Goal: Task Accomplishment & Management: Complete application form

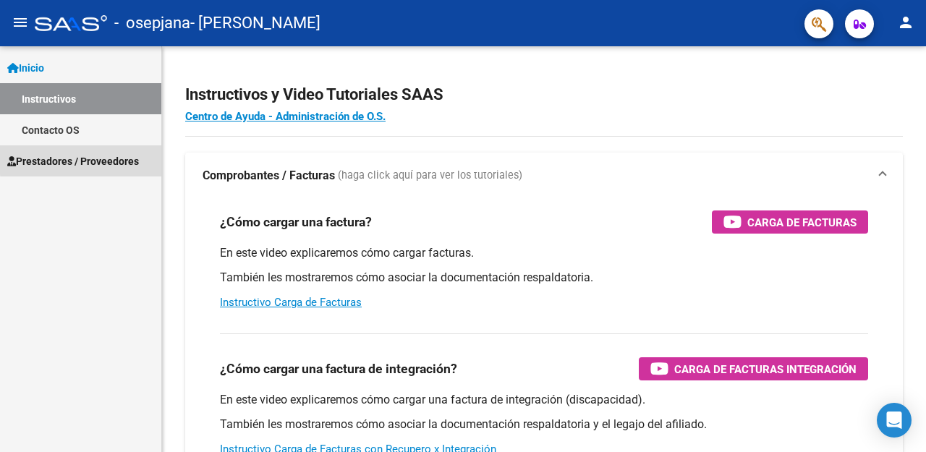
click at [85, 159] on span "Prestadores / Proveedores" at bounding box center [73, 161] width 132 height 16
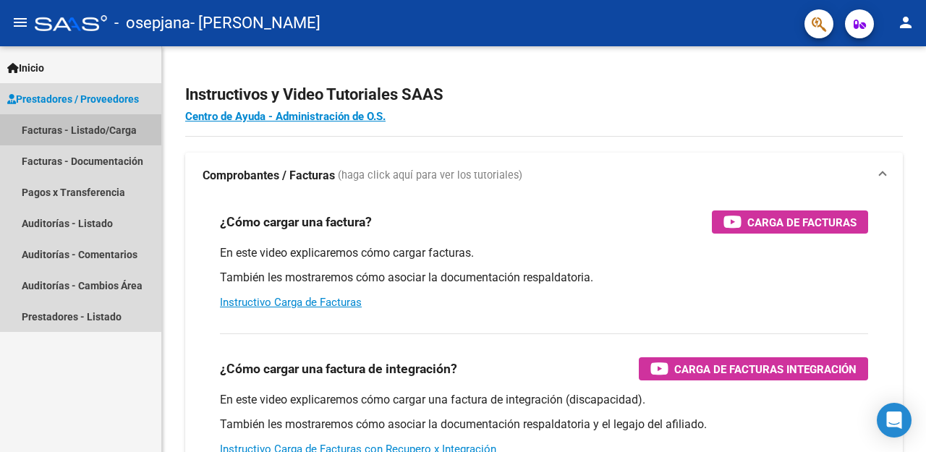
click at [59, 128] on link "Facturas - Listado/Carga" at bounding box center [80, 129] width 161 height 31
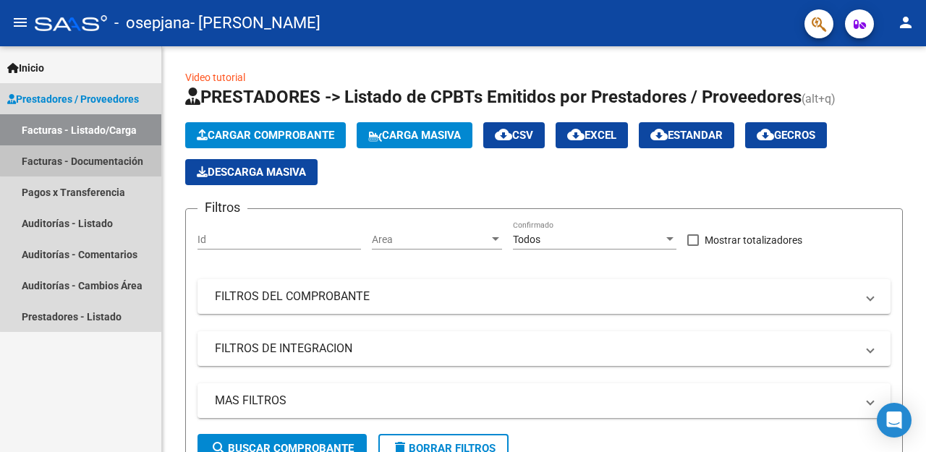
click at [126, 158] on link "Facturas - Documentación" at bounding box center [80, 160] width 161 height 31
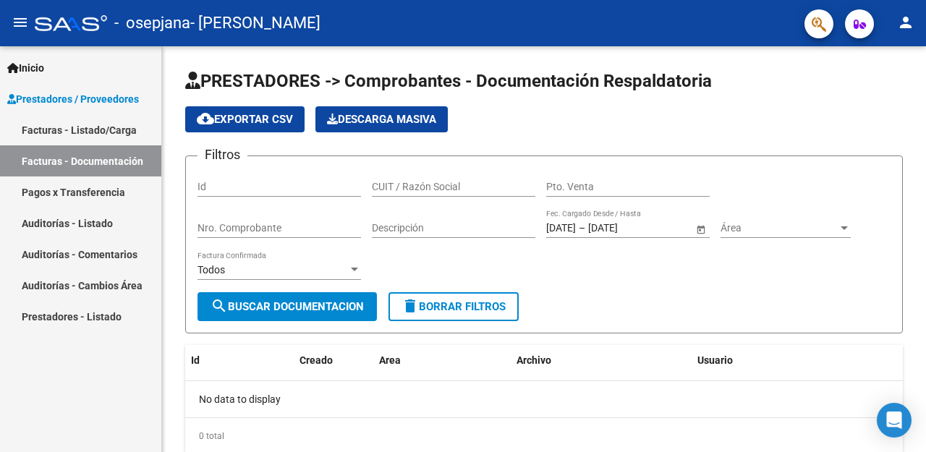
click at [75, 323] on link "Prestadores - Listado" at bounding box center [80, 316] width 161 height 31
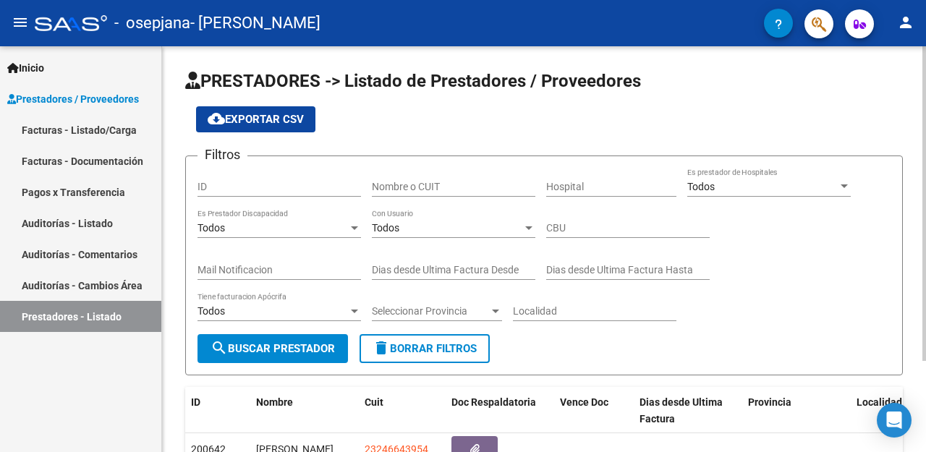
click at [244, 182] on input "ID" at bounding box center [278, 187] width 163 height 12
click at [73, 127] on link "Facturas - Listado/Carga" at bounding box center [80, 129] width 161 height 31
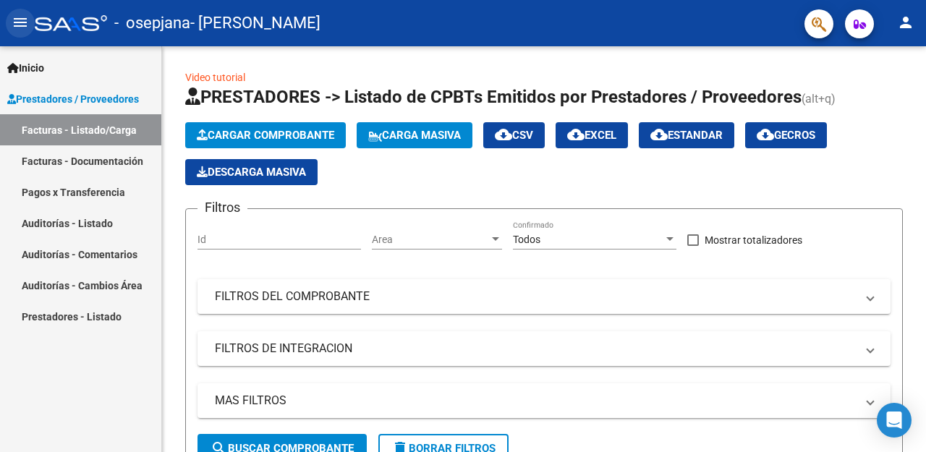
click at [20, 20] on mat-icon "menu" at bounding box center [20, 22] width 17 height 17
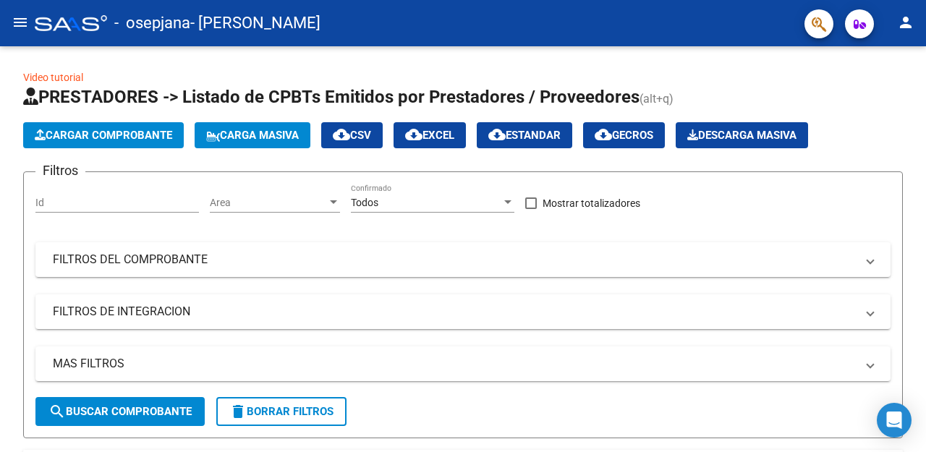
click at [20, 20] on mat-icon "menu" at bounding box center [20, 22] width 17 height 17
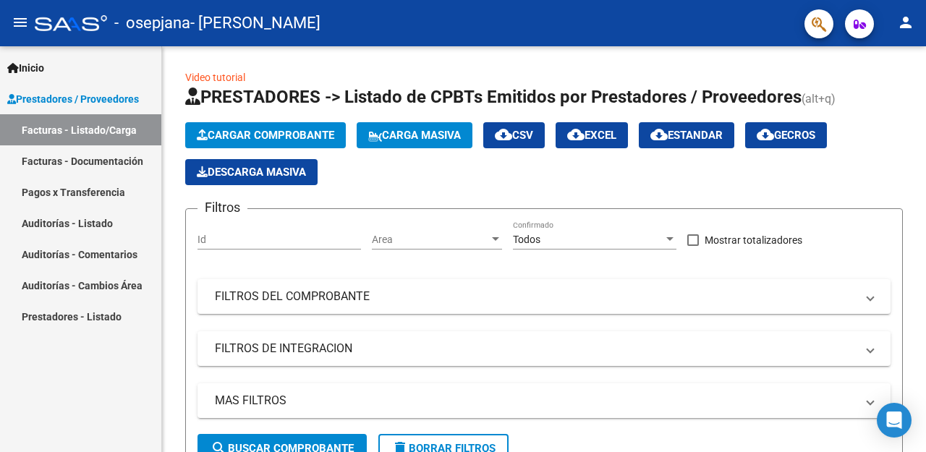
click at [88, 103] on span "Prestadores / Proveedores" at bounding box center [73, 99] width 132 height 16
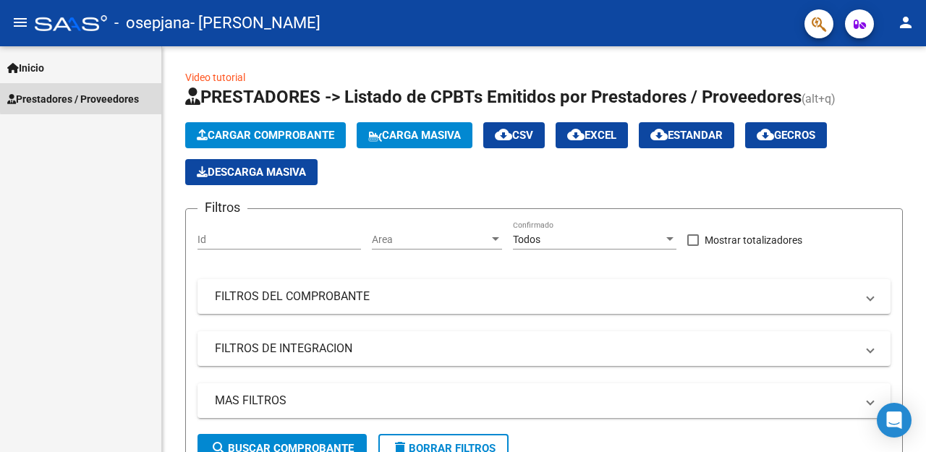
click at [88, 97] on span "Prestadores / Proveedores" at bounding box center [73, 99] width 132 height 16
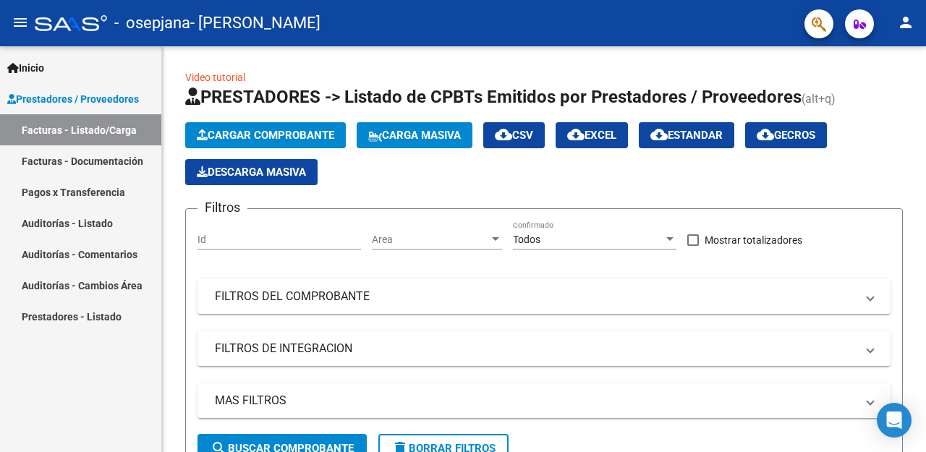
click at [107, 313] on link "Prestadores - Listado" at bounding box center [80, 316] width 161 height 31
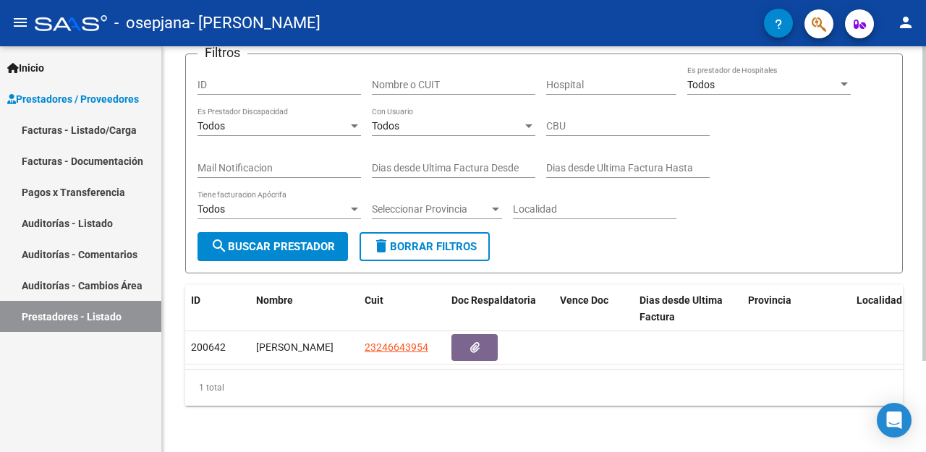
scroll to position [117, 0]
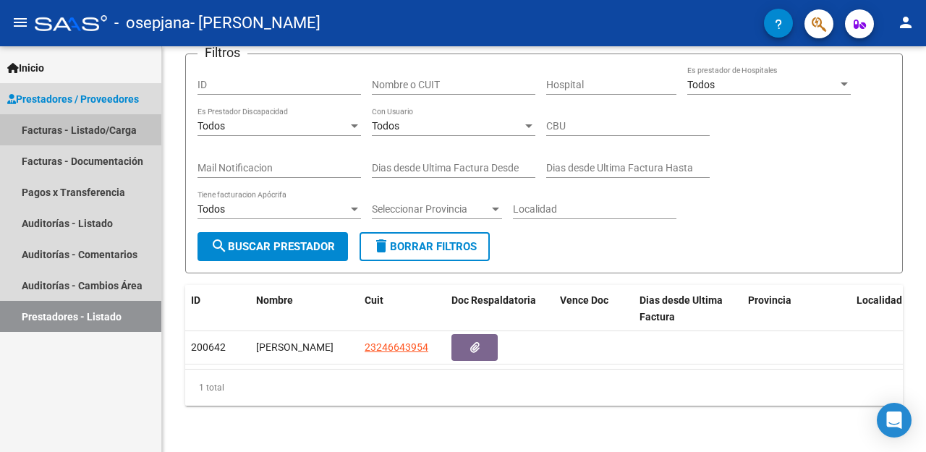
click at [50, 131] on link "Facturas - Listado/Carga" at bounding box center [80, 129] width 161 height 31
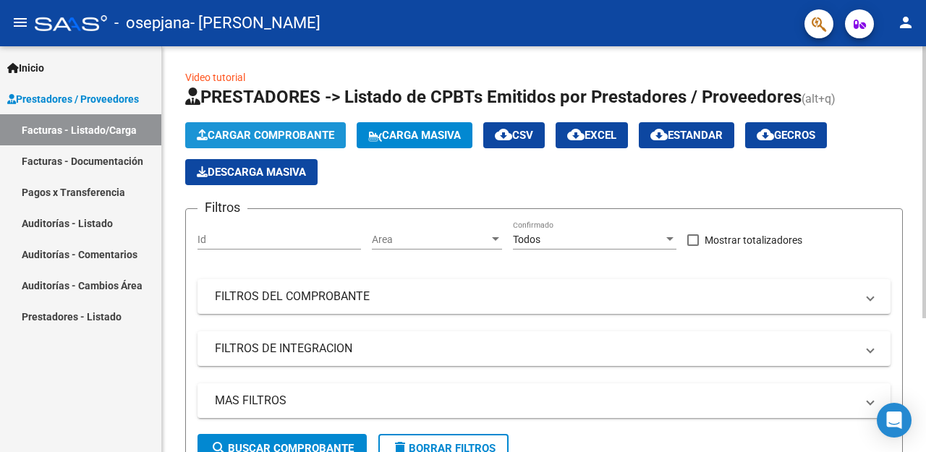
click at [201, 131] on icon "button" at bounding box center [202, 134] width 11 height 11
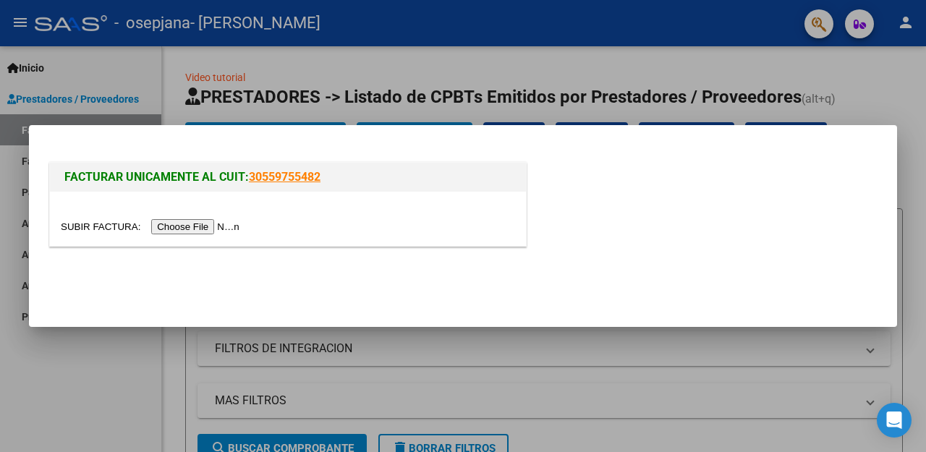
click at [209, 229] on input "file" at bounding box center [152, 226] width 183 height 15
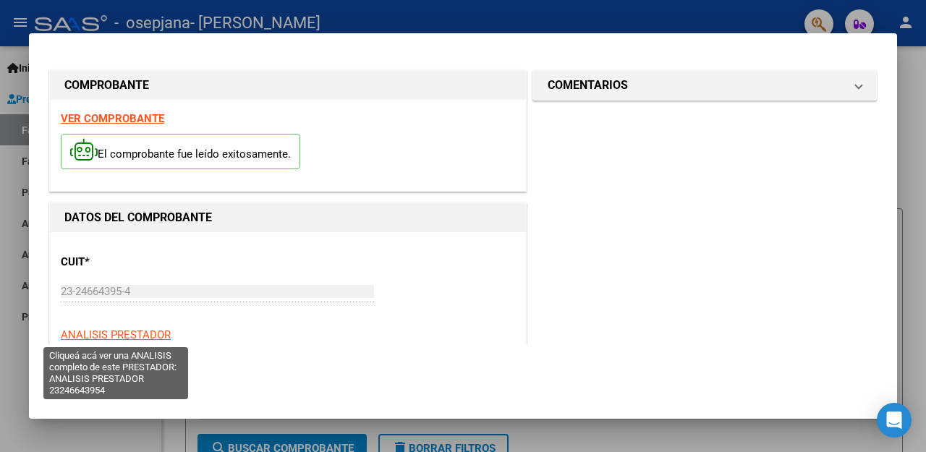
click at [125, 333] on span "ANALISIS PRESTADOR" at bounding box center [116, 334] width 110 height 13
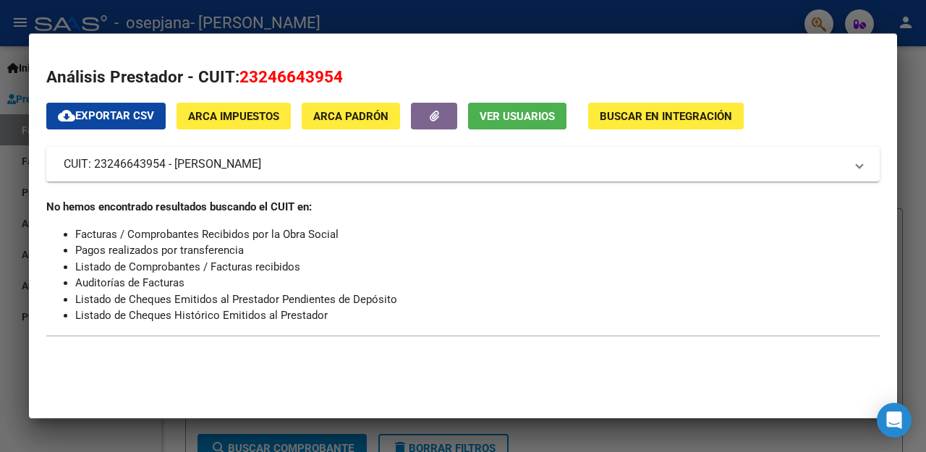
click at [250, 114] on span "ARCA Impuestos" at bounding box center [233, 116] width 91 height 13
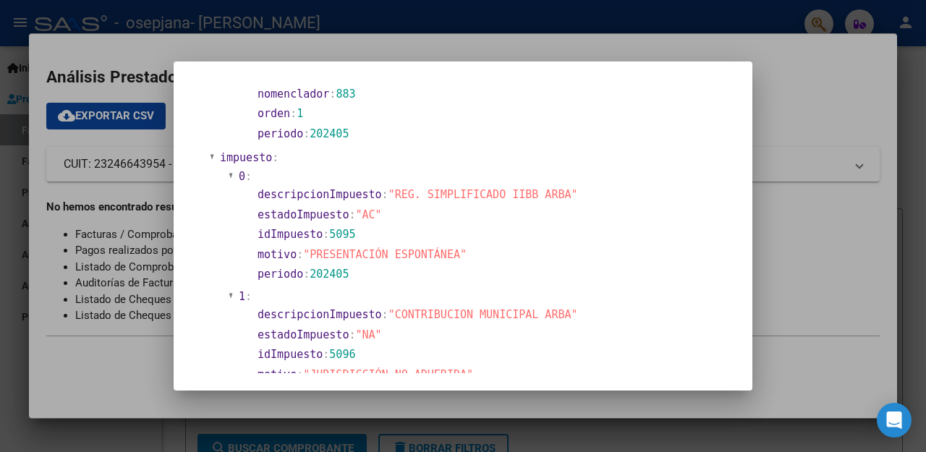
scroll to position [1122, 0]
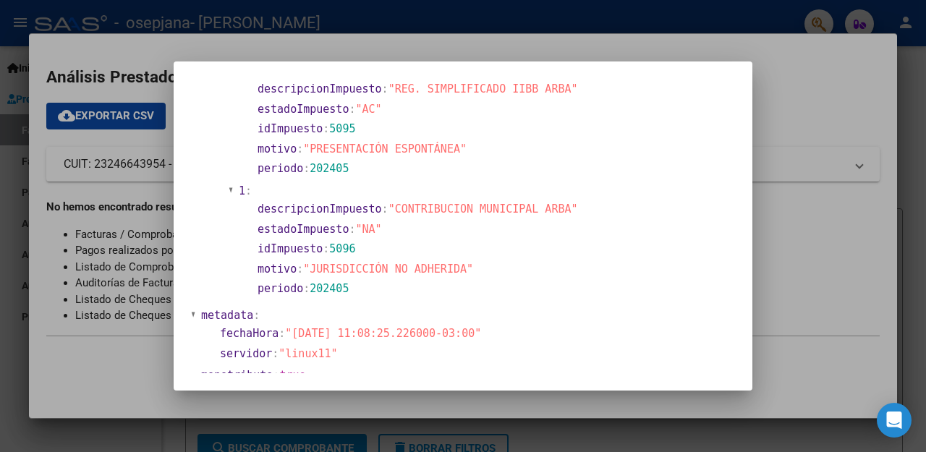
click at [862, 270] on div at bounding box center [463, 226] width 926 height 452
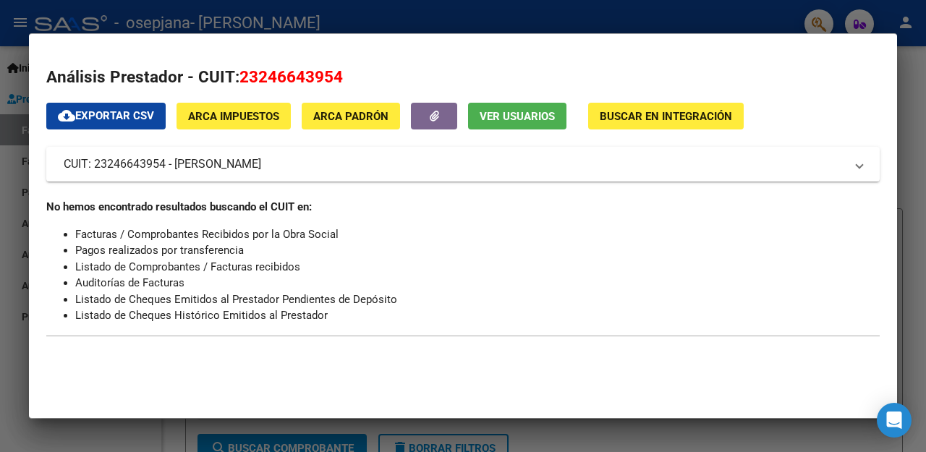
click at [843, 67] on h2 "Análisis Prestador - CUIT: 23246643954" at bounding box center [462, 77] width 833 height 25
click at [764, 10] on div at bounding box center [463, 226] width 926 height 452
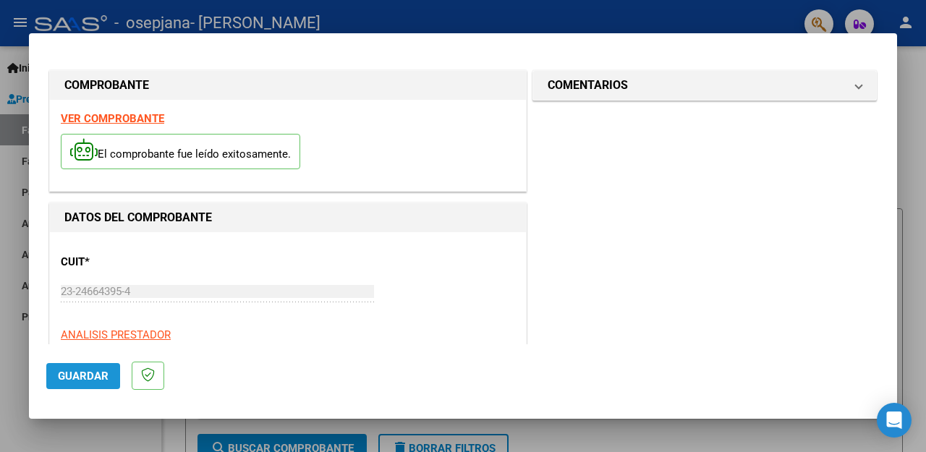
click at [90, 375] on span "Guardar" at bounding box center [83, 376] width 51 height 13
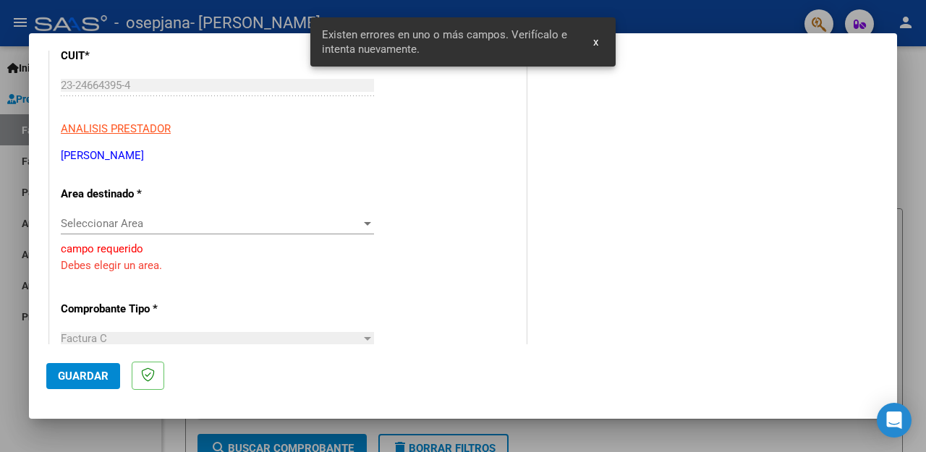
scroll to position [226, 0]
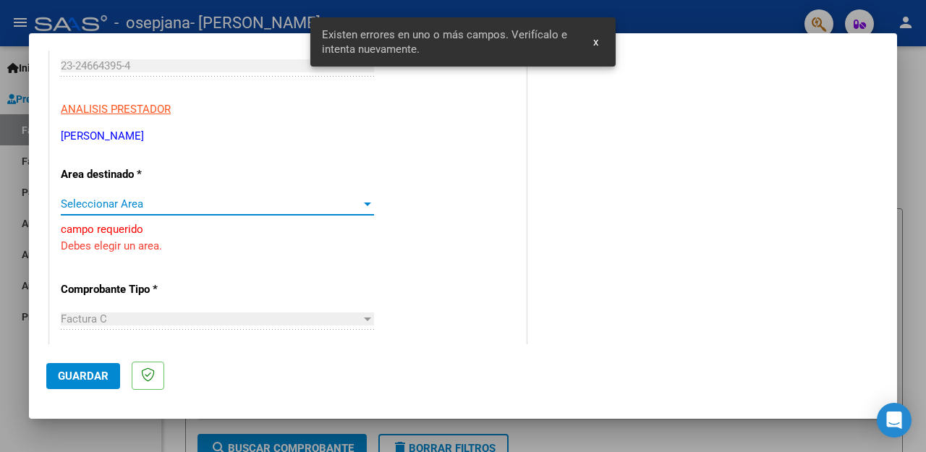
click at [364, 204] on div at bounding box center [367, 205] width 7 height 4
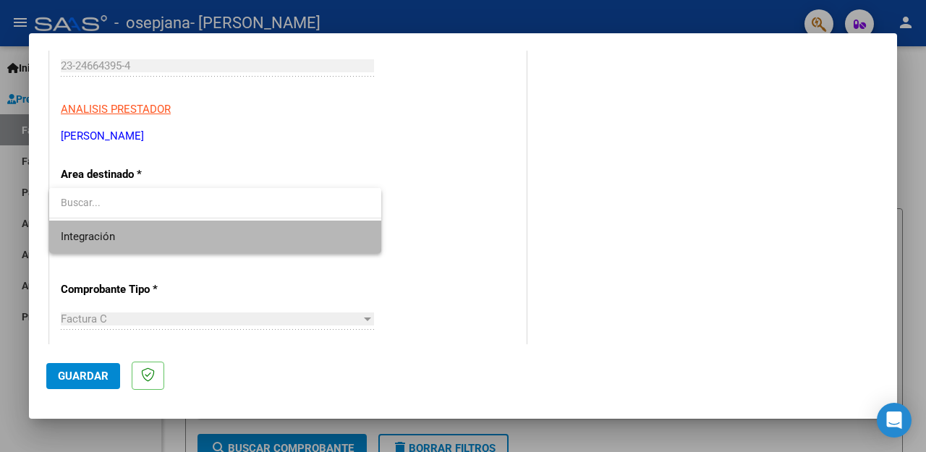
click at [348, 236] on span "Integración" at bounding box center [215, 237] width 309 height 33
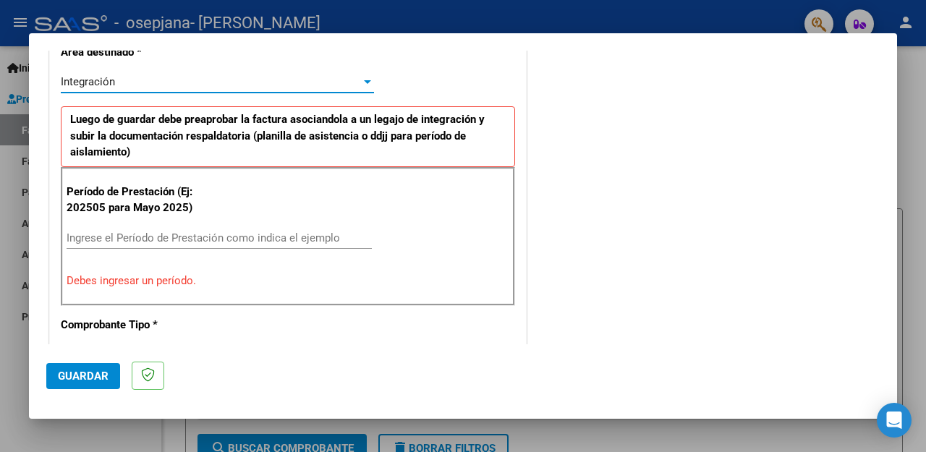
scroll to position [370, 0]
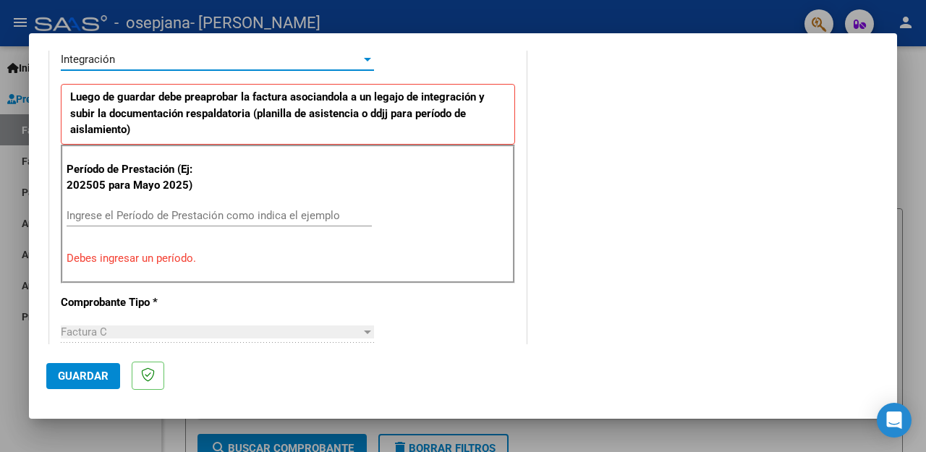
click at [172, 213] on input "Ingrese el Período de Prestación como indica el ejemplo" at bounding box center [219, 215] width 305 height 13
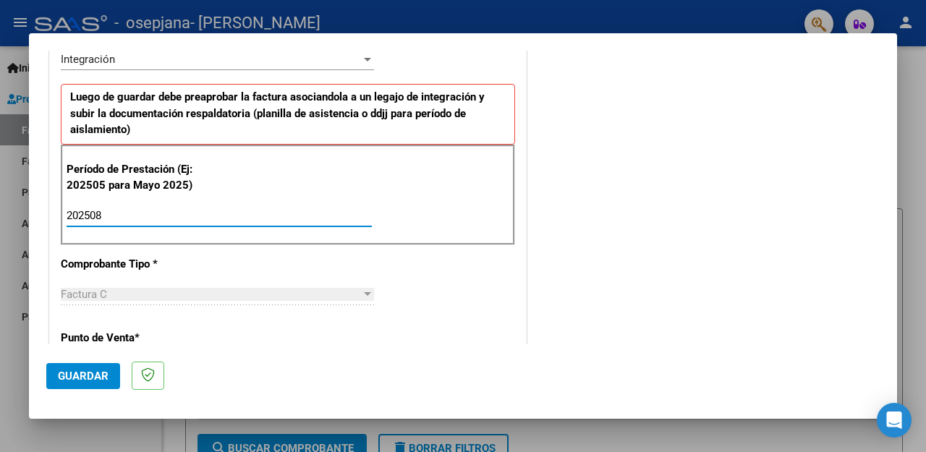
type input "202508"
click at [361, 297] on div at bounding box center [367, 295] width 13 height 12
click at [364, 294] on div at bounding box center [367, 294] width 7 height 4
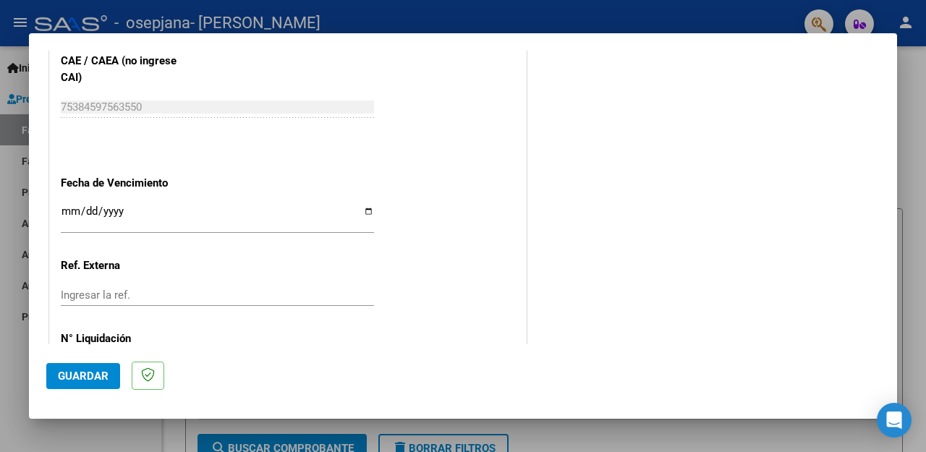
scroll to position [994, 0]
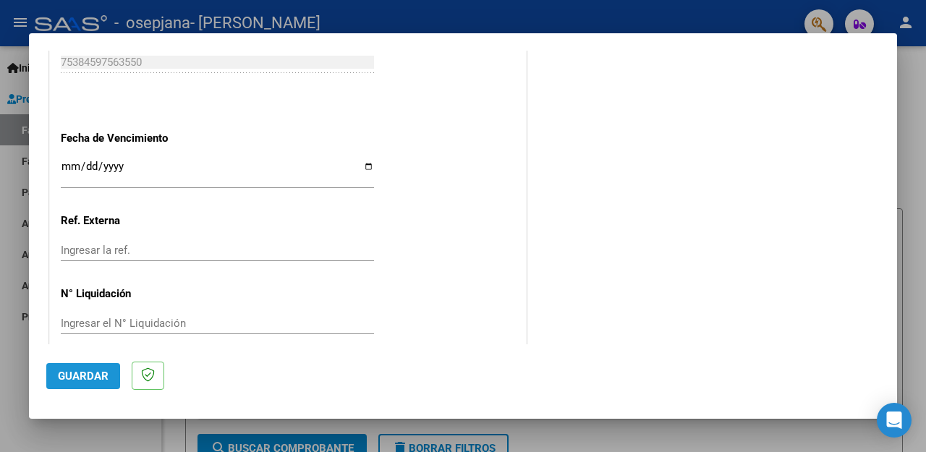
click at [88, 374] on span "Guardar" at bounding box center [83, 376] width 51 height 13
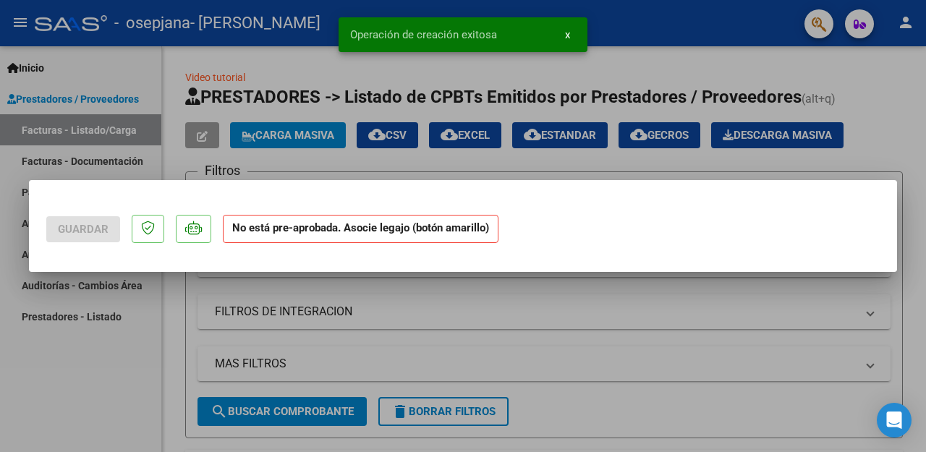
scroll to position [0, 0]
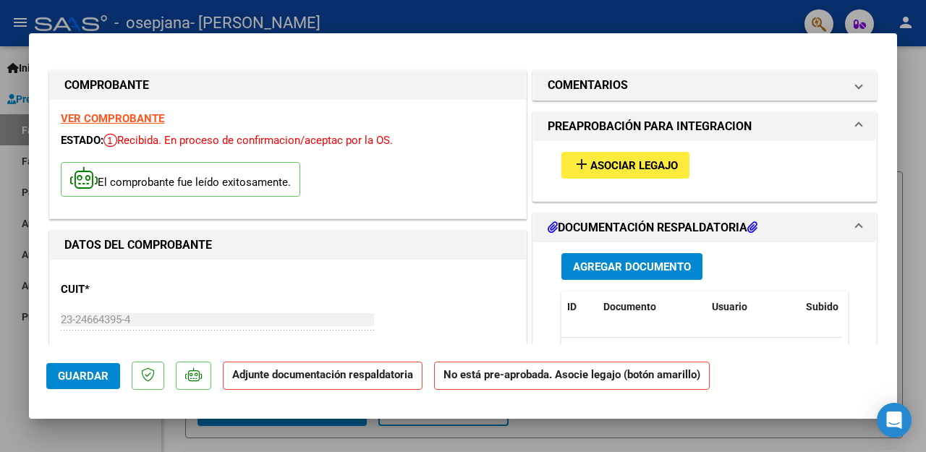
click at [352, 378] on strong "Adjunte documentación respaldatoria" at bounding box center [322, 374] width 181 height 13
click at [373, 377] on strong "Adjunte documentación respaldatoria" at bounding box center [322, 374] width 181 height 13
click at [540, 378] on strong "No está pre-aprobada. Asocie legajo (botón amarillo)" at bounding box center [572, 376] width 276 height 28
click at [639, 169] on span "Asociar Legajo" at bounding box center [634, 165] width 88 height 13
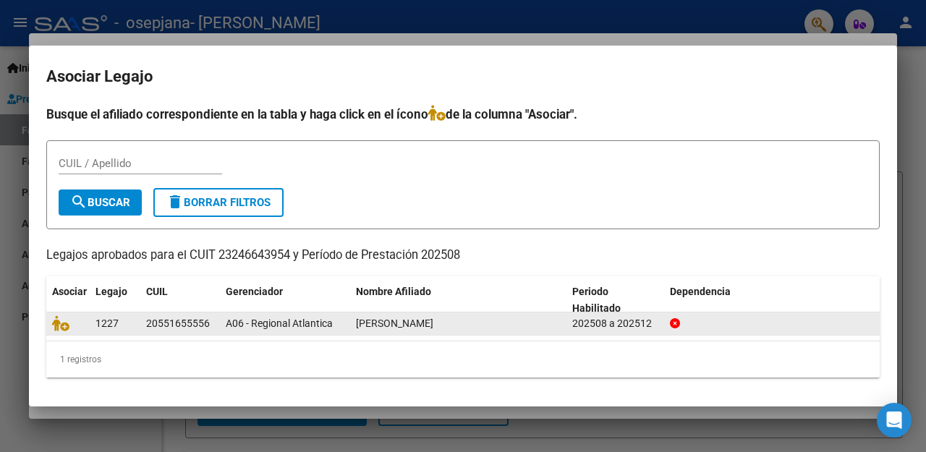
click at [325, 316] on div "A06 - Regional Atlantica" at bounding box center [285, 323] width 119 height 17
click at [385, 323] on span "[PERSON_NAME]" at bounding box center [394, 324] width 77 height 12
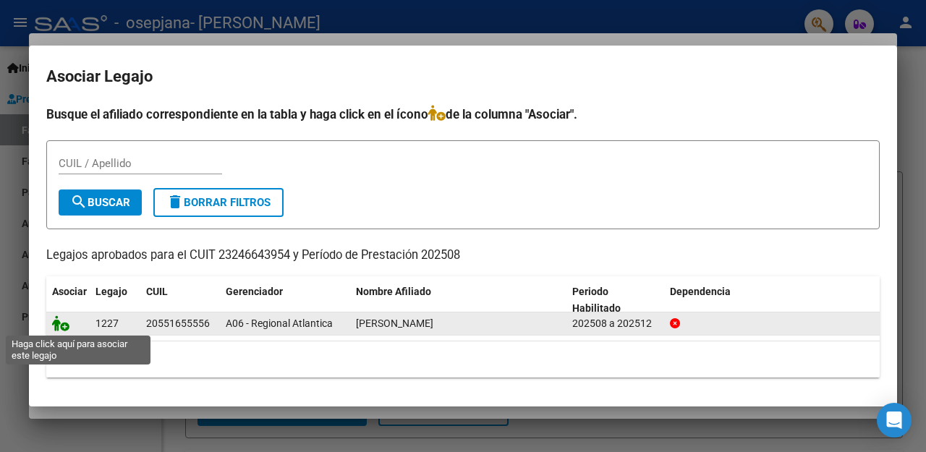
click at [63, 323] on icon at bounding box center [60, 323] width 17 height 16
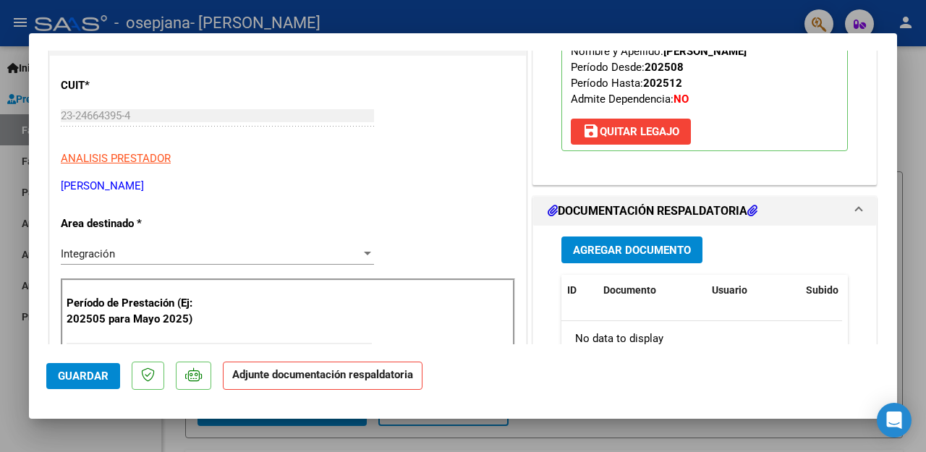
scroll to position [148, 0]
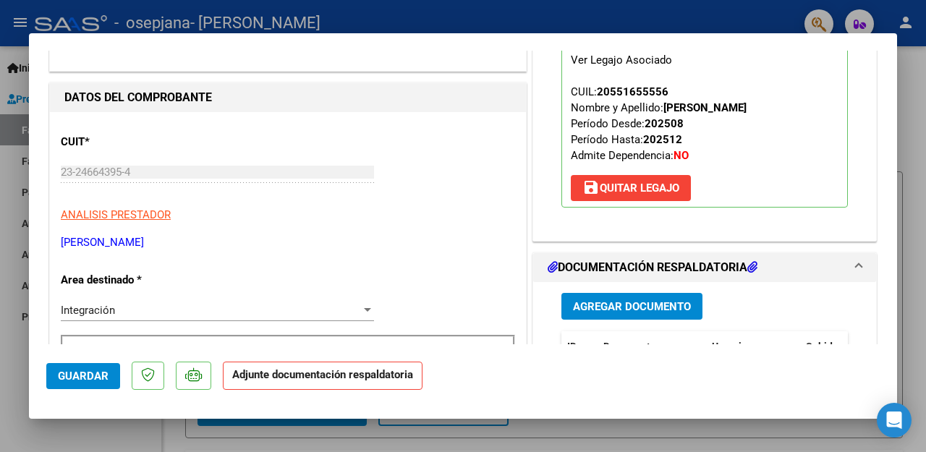
click at [70, 379] on span "Guardar" at bounding box center [83, 376] width 51 height 13
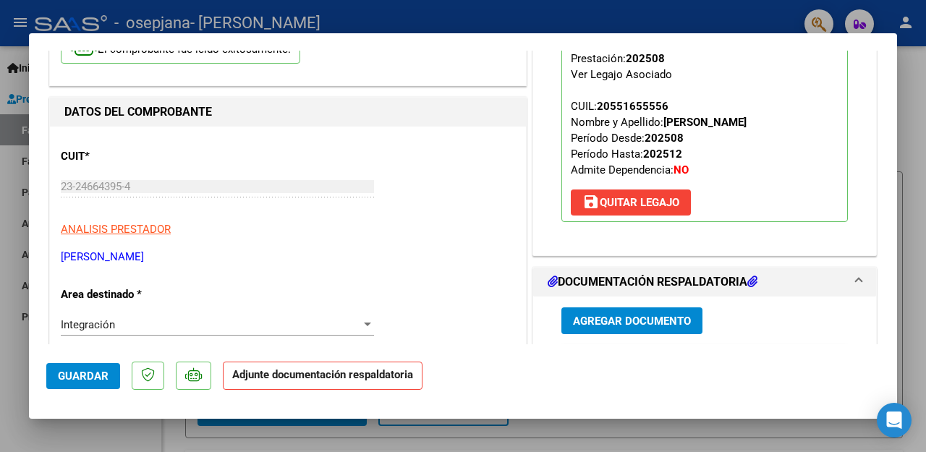
scroll to position [0, 0]
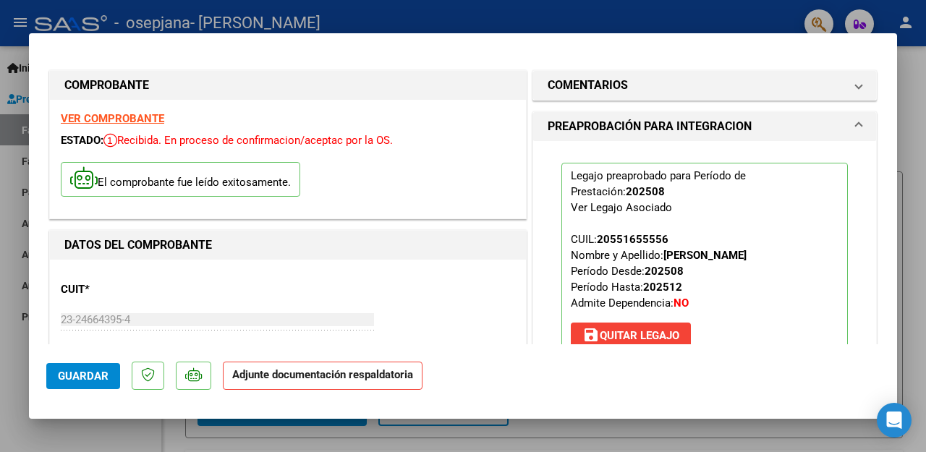
click at [531, 14] on div at bounding box center [463, 226] width 926 height 452
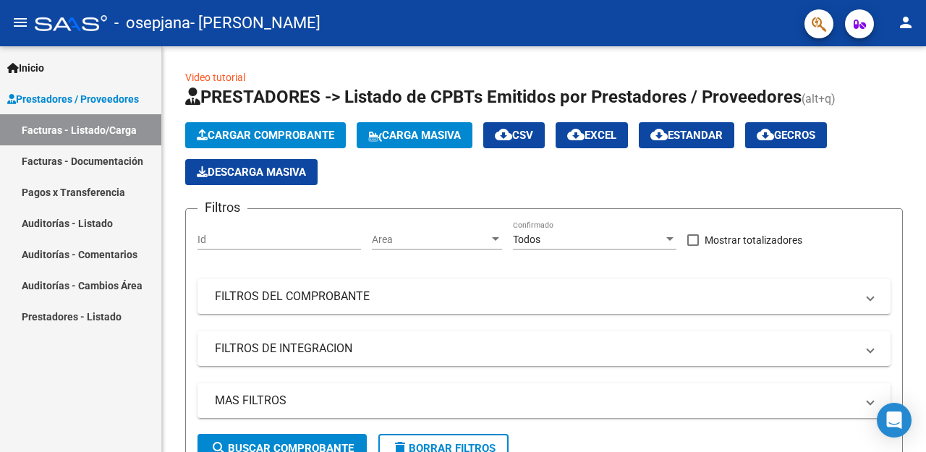
click at [40, 161] on link "Facturas - Documentación" at bounding box center [80, 160] width 161 height 31
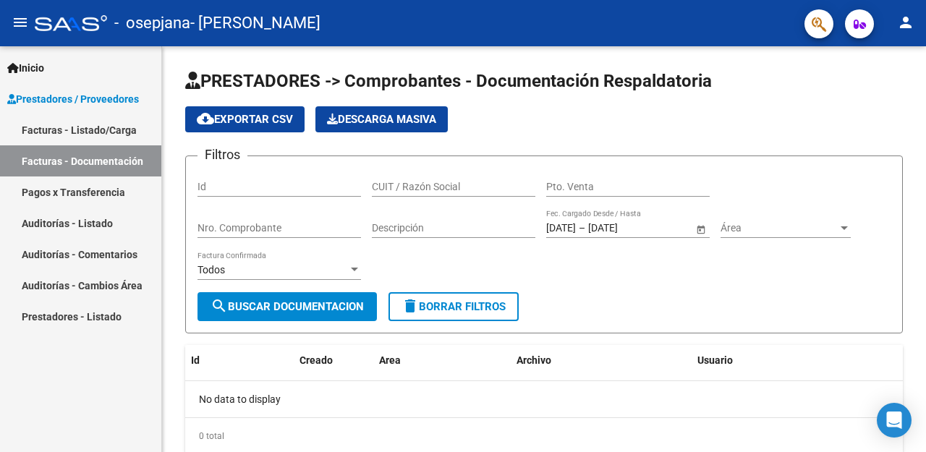
click at [42, 101] on span "Prestadores / Proveedores" at bounding box center [73, 99] width 132 height 16
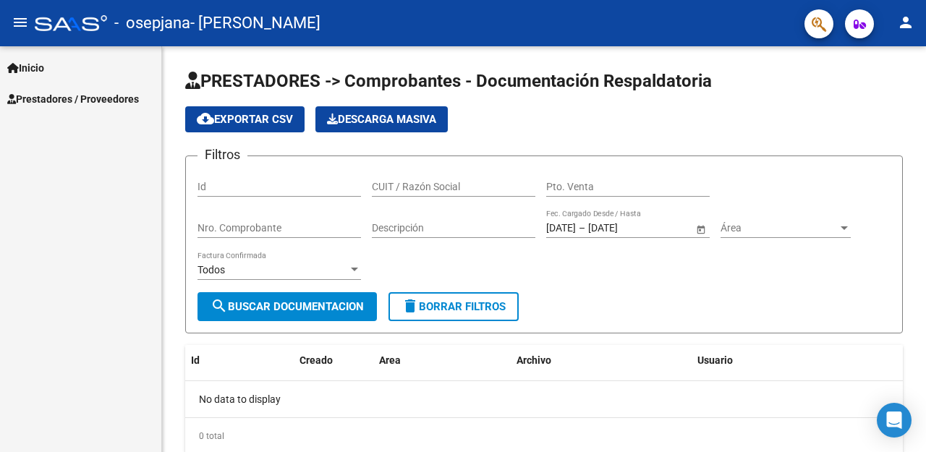
click at [41, 98] on span "Prestadores / Proveedores" at bounding box center [73, 99] width 132 height 16
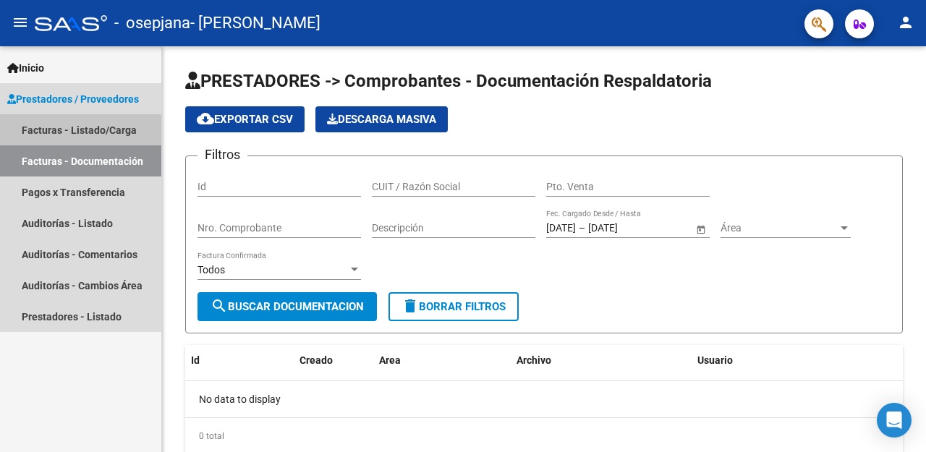
click at [42, 126] on link "Facturas - Listado/Carga" at bounding box center [80, 129] width 161 height 31
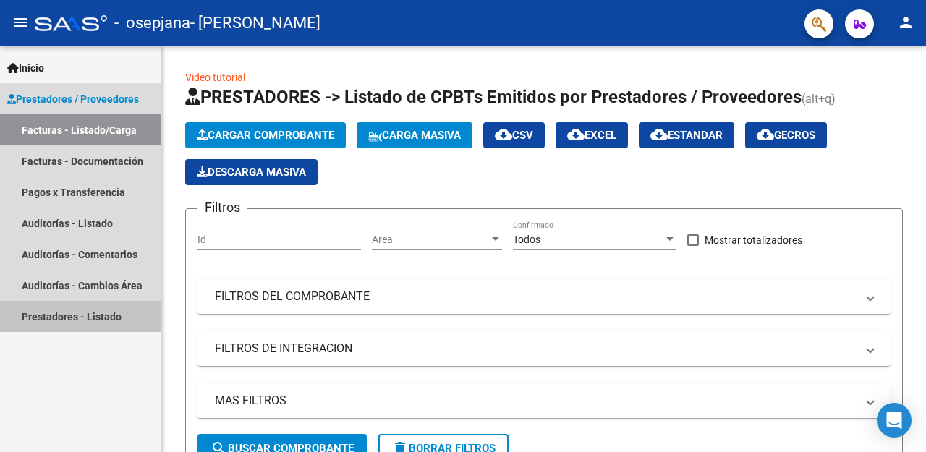
click at [78, 320] on link "Prestadores - Listado" at bounding box center [80, 316] width 161 height 31
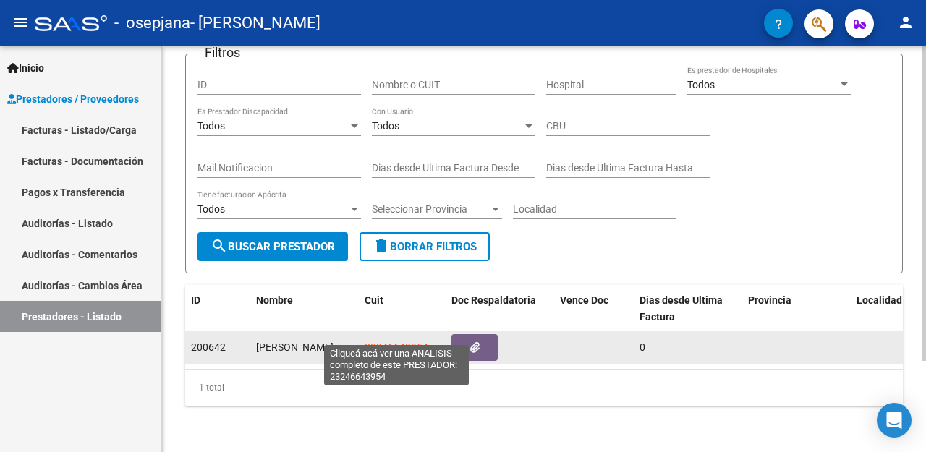
click at [397, 341] on span "23246643954" at bounding box center [397, 347] width 64 height 12
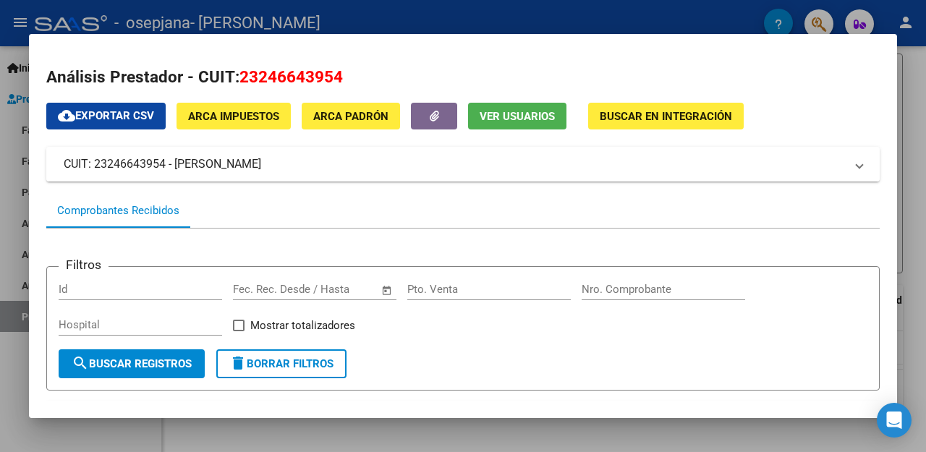
click at [856, 162] on span at bounding box center [859, 164] width 6 height 17
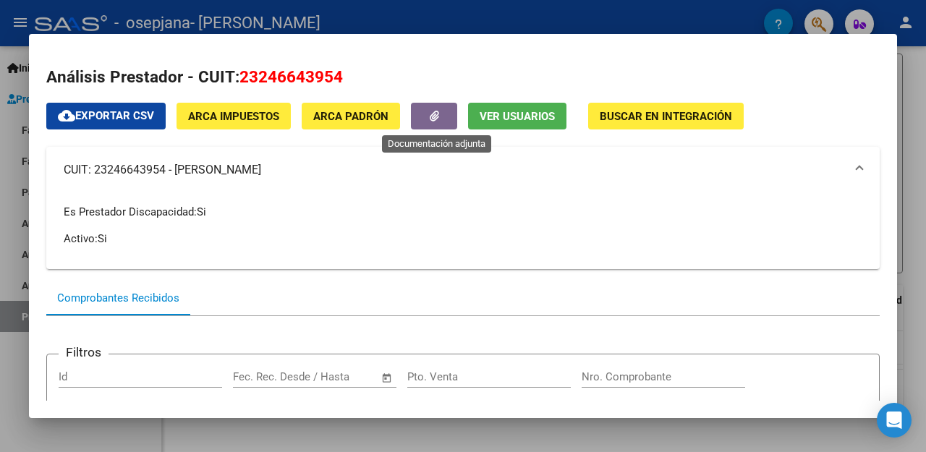
click at [447, 121] on button "button" at bounding box center [434, 116] width 46 height 27
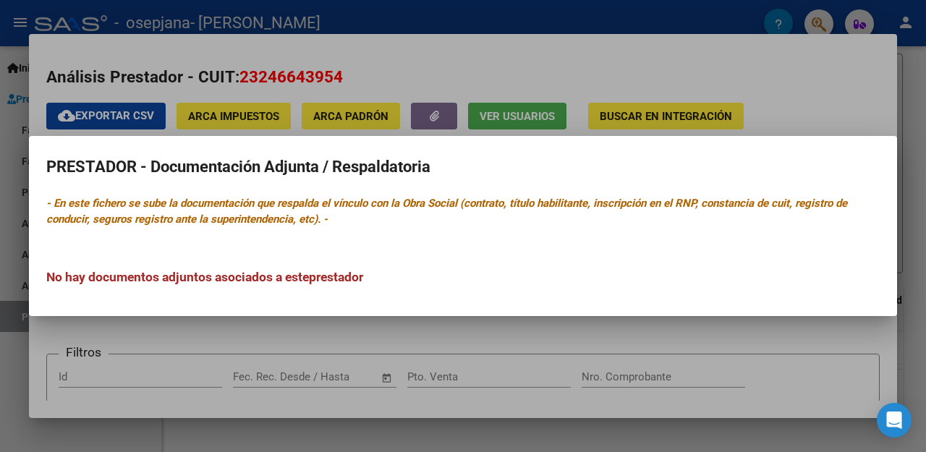
click at [446, 64] on div at bounding box center [463, 226] width 926 height 452
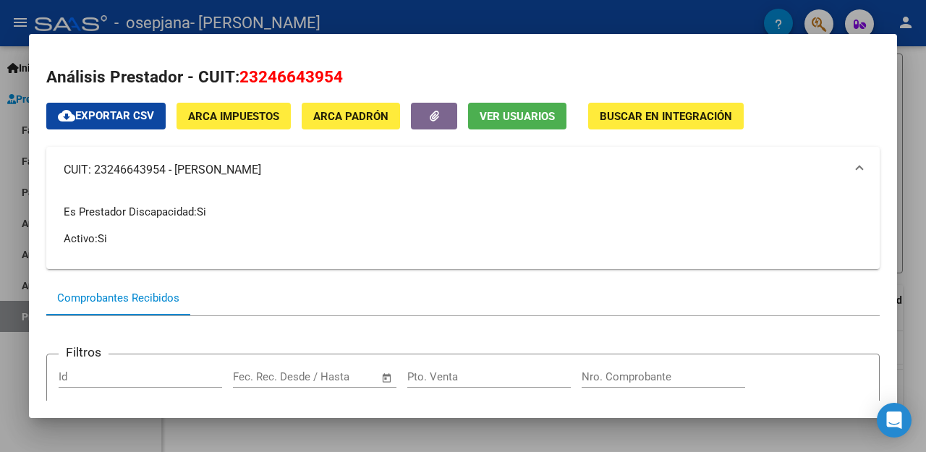
click at [524, 113] on span "Ver Usuarios" at bounding box center [517, 116] width 75 height 13
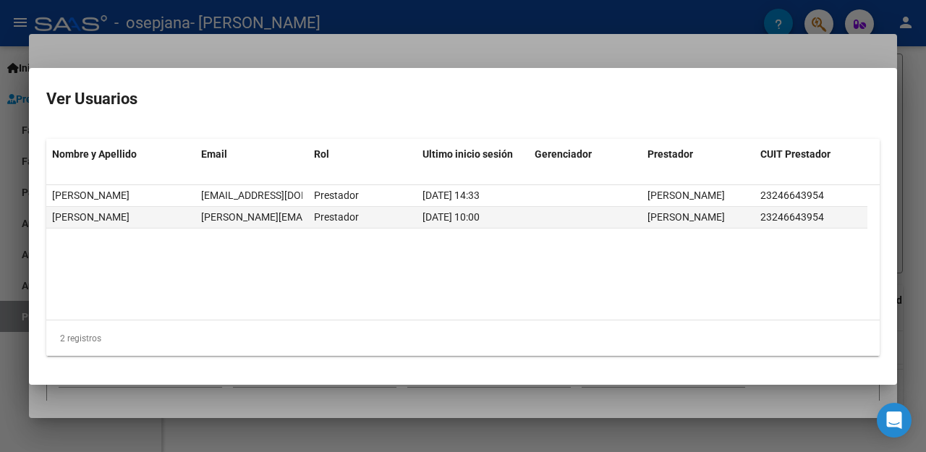
click at [298, 61] on div at bounding box center [463, 226] width 926 height 452
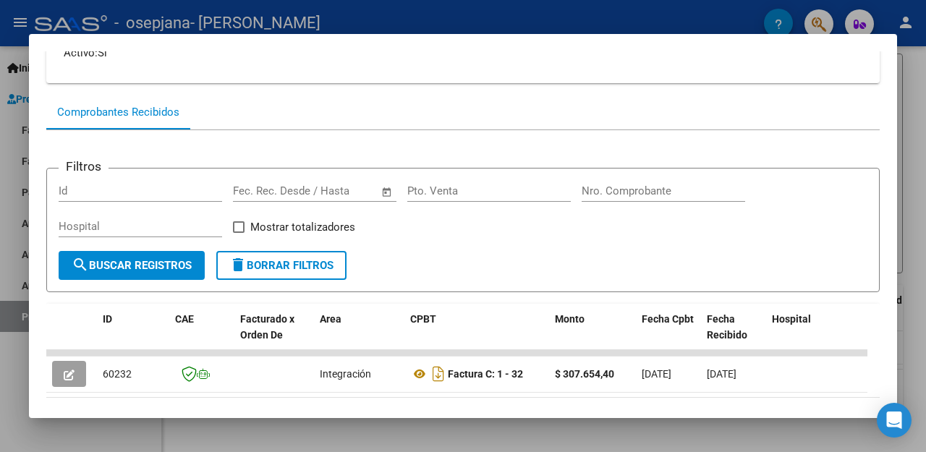
scroll to position [217, 0]
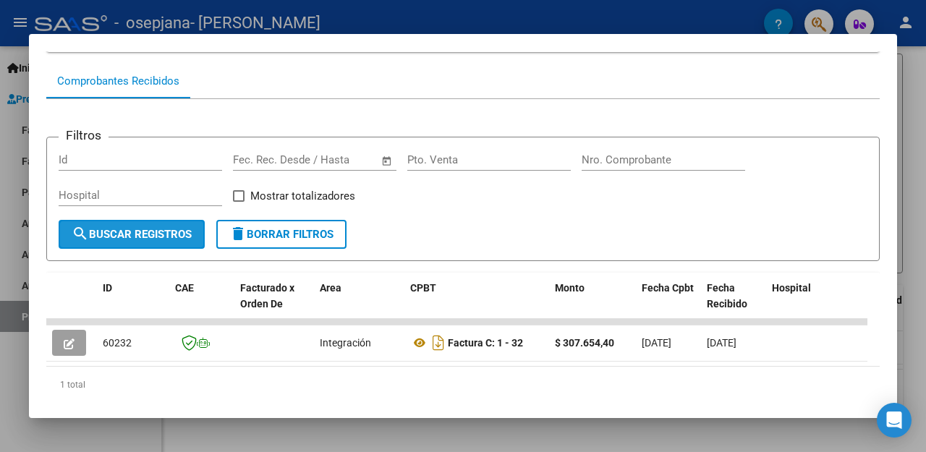
click at [157, 235] on span "search Buscar Registros" at bounding box center [132, 234] width 120 height 13
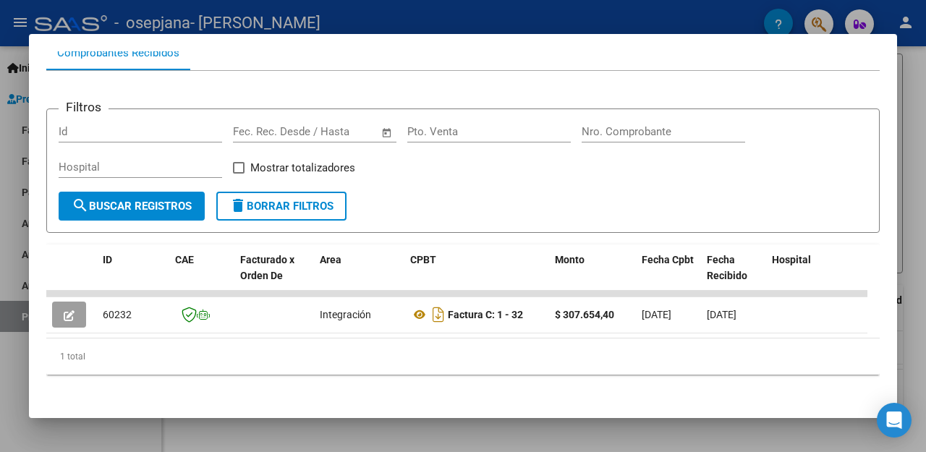
scroll to position [260, 0]
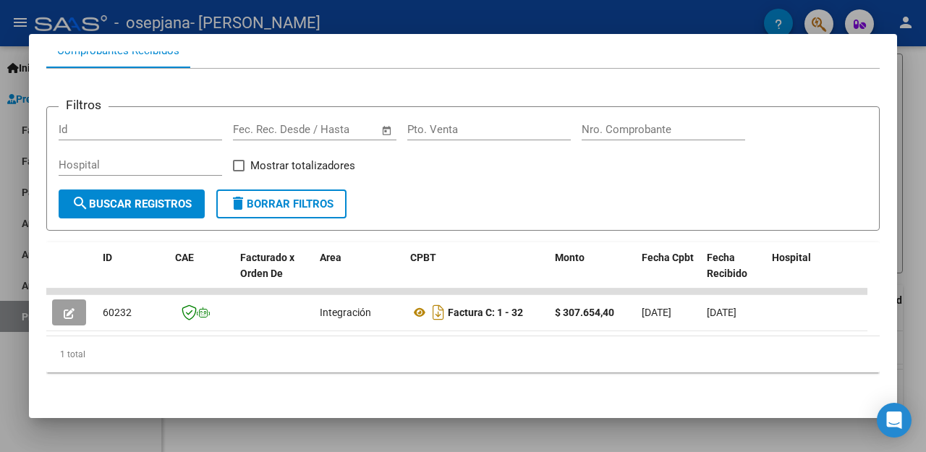
click at [713, 14] on div at bounding box center [463, 226] width 926 height 452
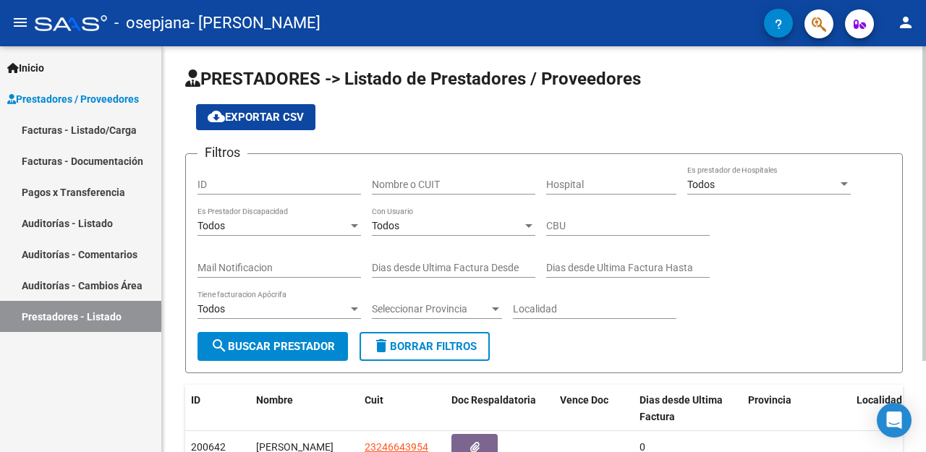
scroll to position [0, 0]
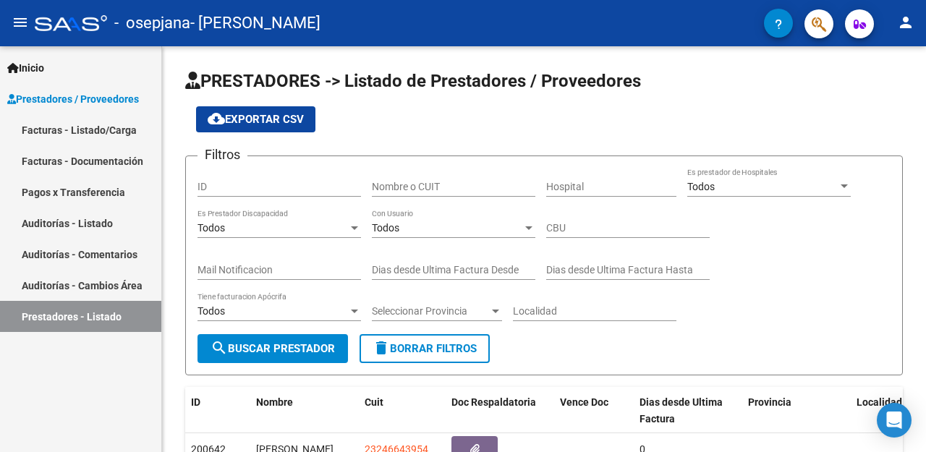
click at [864, 21] on icon "button" at bounding box center [860, 24] width 12 height 11
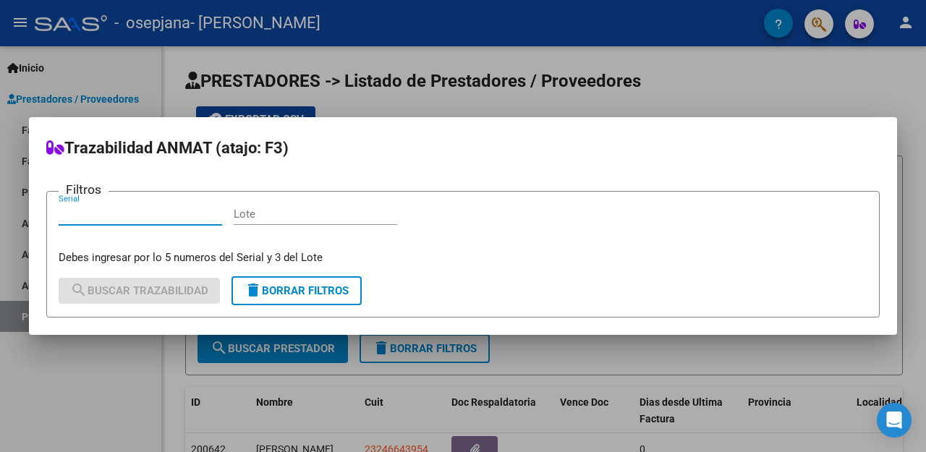
click at [673, 19] on div at bounding box center [463, 226] width 926 height 452
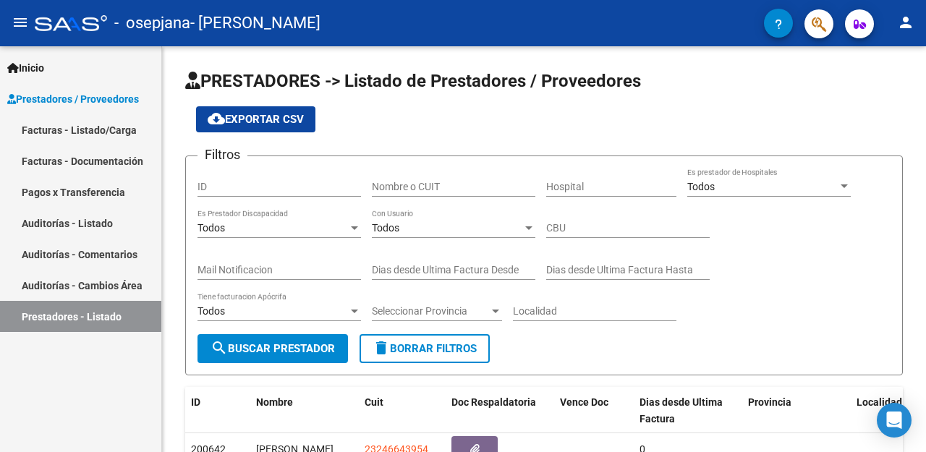
click at [43, 65] on span "Inicio" at bounding box center [25, 68] width 37 height 16
